Goal: Task Accomplishment & Management: Manage account settings

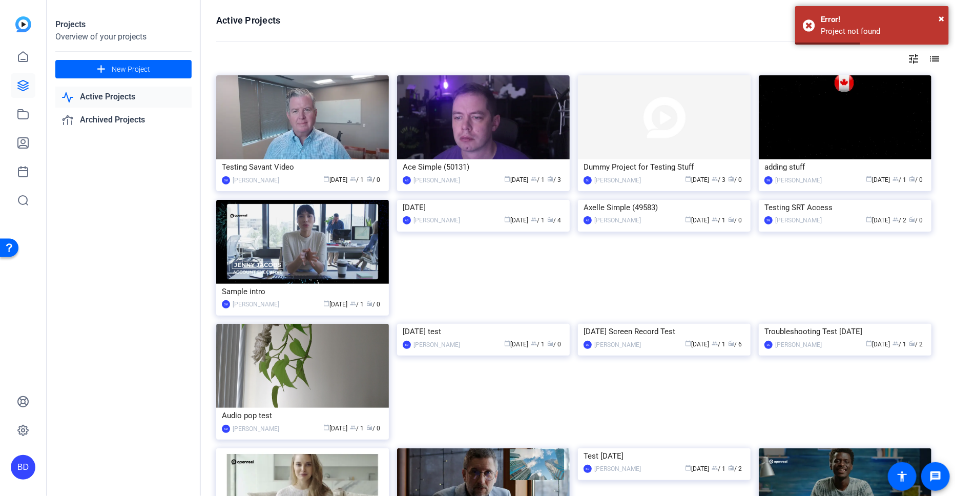
click at [23, 468] on div "BD" at bounding box center [23, 467] width 25 height 25
click at [140, 454] on mat-icon "logout" at bounding box center [136, 452] width 12 height 12
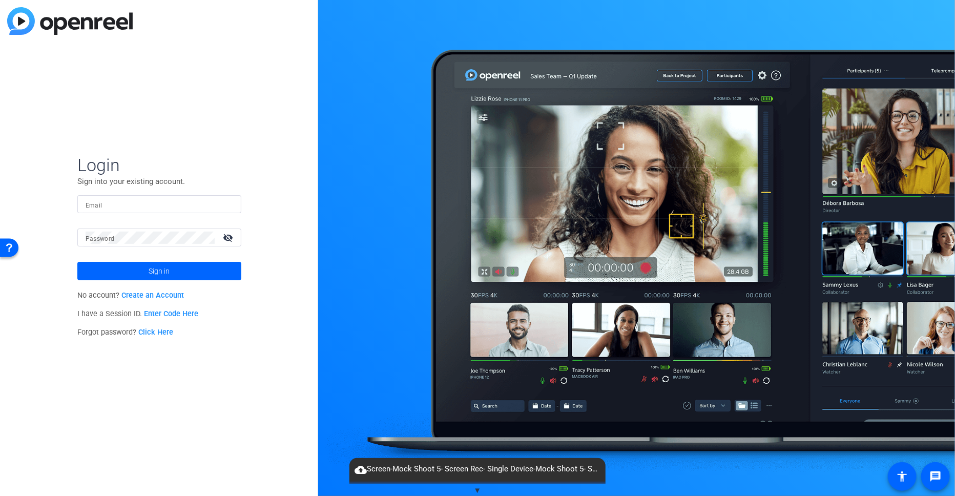
type input "bdillard@openreel.com"
click at [184, 272] on span at bounding box center [159, 271] width 164 height 25
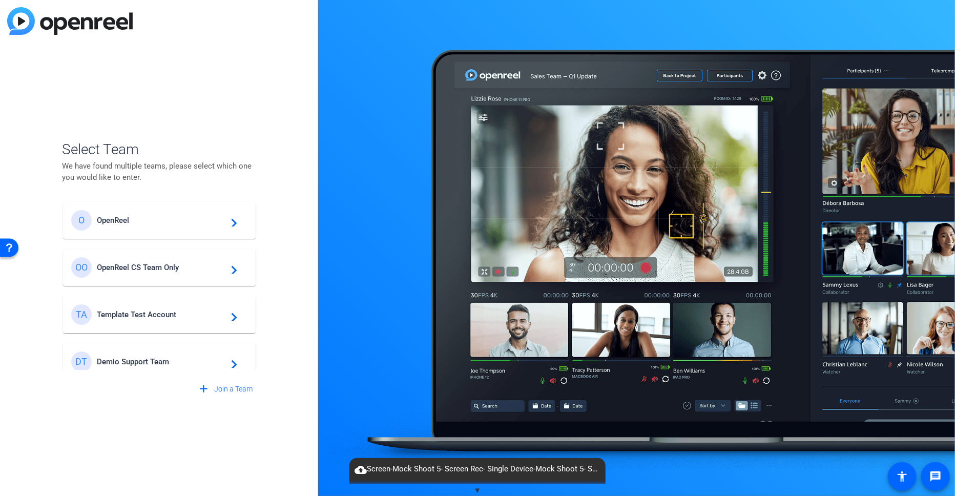
click at [163, 218] on span "OpenReel" at bounding box center [161, 220] width 128 height 9
